Goal: Find specific page/section: Find specific page/section

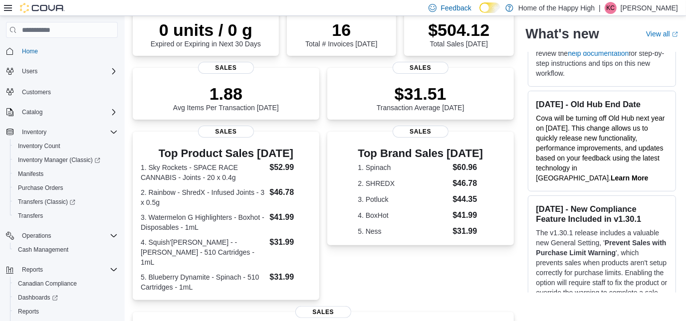
scroll to position [1359, 0]
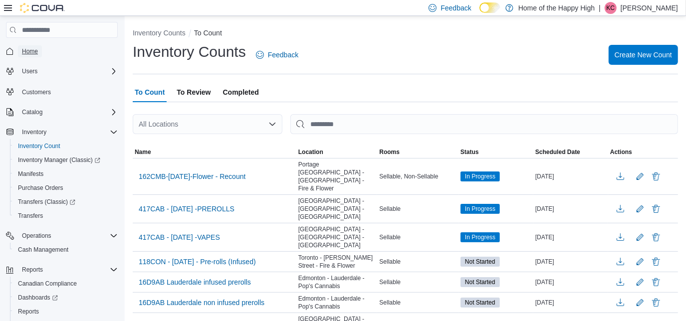
click at [41, 51] on link "Home" at bounding box center [30, 51] width 24 height 12
